Goal: Information Seeking & Learning: Learn about a topic

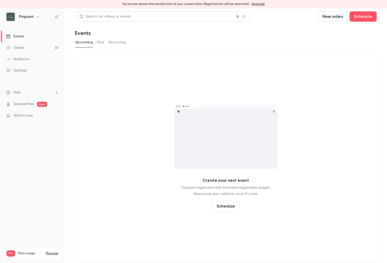
click at [100, 41] on button "Past" at bounding box center [100, 42] width 7 height 8
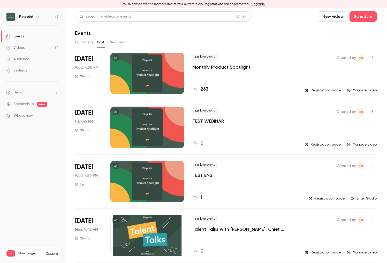
click at [215, 67] on p "Monthly Product Spotlight" at bounding box center [221, 67] width 58 height 6
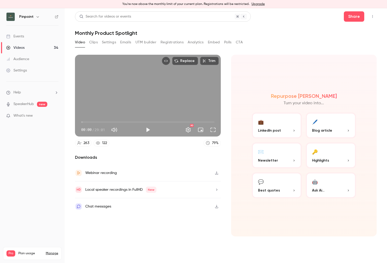
click at [117, 209] on div "Chat messages" at bounding box center [148, 207] width 146 height 17
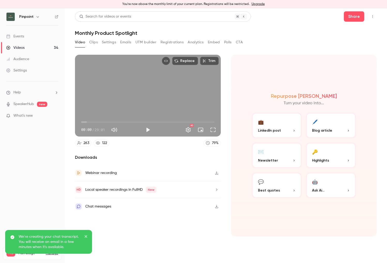
click at [127, 42] on button "Emails" at bounding box center [125, 42] width 11 height 8
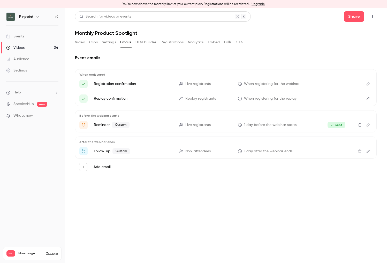
click at [171, 43] on button "Registrations" at bounding box center [172, 42] width 23 height 8
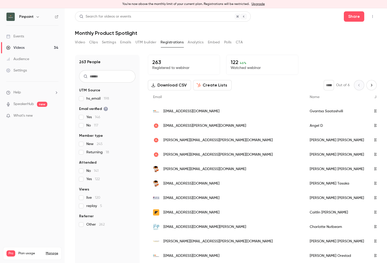
click at [369, 85] on icon "Next page" at bounding box center [372, 85] width 6 height 4
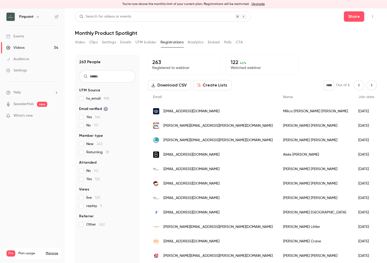
click at [369, 85] on icon "Next page" at bounding box center [372, 85] width 6 height 4
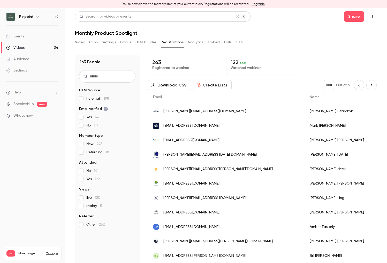
click at [369, 85] on icon "Next page" at bounding box center [372, 85] width 6 height 4
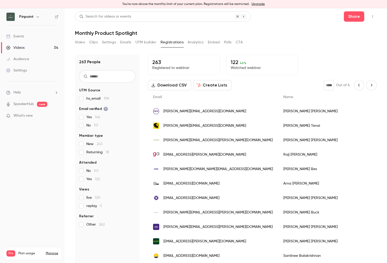
click at [369, 85] on icon "Next page" at bounding box center [372, 85] width 6 height 4
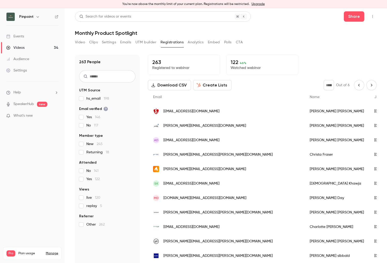
click at [369, 85] on icon "Next page" at bounding box center [372, 85] width 6 height 4
type input "*"
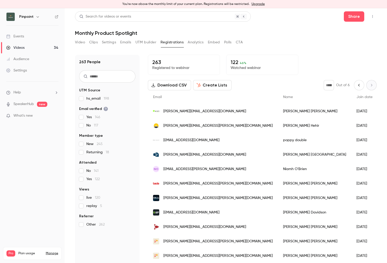
click at [369, 85] on div "* Out of 6" at bounding box center [350, 85] width 53 height 10
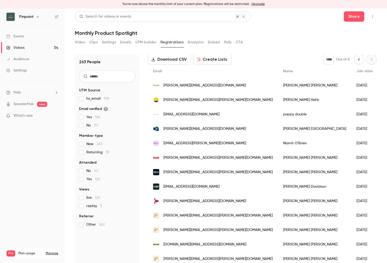
click at [78, 44] on button "Video" at bounding box center [80, 42] width 10 height 8
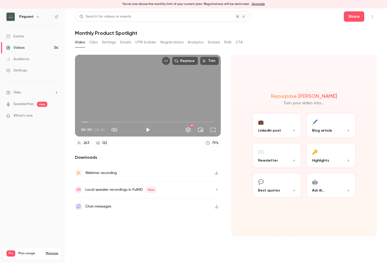
click at [217, 207] on icon "button" at bounding box center [217, 207] width 4 height 4
